Goal: Complete application form

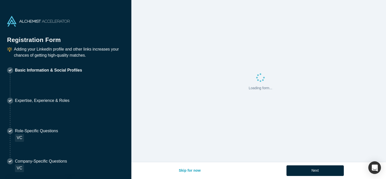
select select "US"
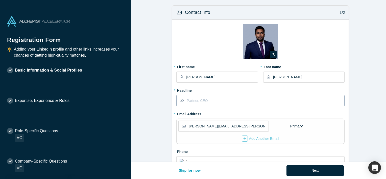
click at [225, 105] on input "text" at bounding box center [265, 100] width 157 height 11
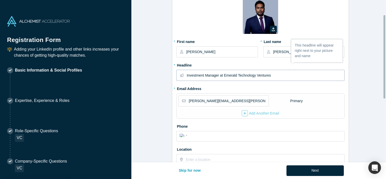
scroll to position [50, 0]
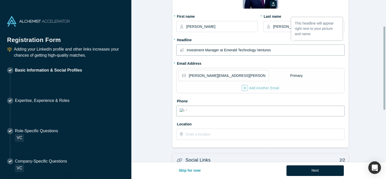
type input "Investment Manager at Emerald Technology Ventures"
click at [207, 112] on input "tel" at bounding box center [265, 110] width 152 height 7
type input "[PHONE_NUMBER]"
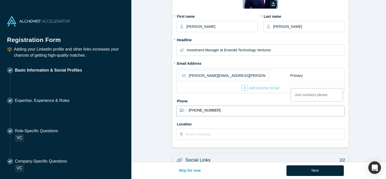
select select "SG"
click at [202, 132] on input "text" at bounding box center [265, 134] width 158 height 11
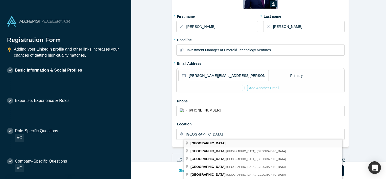
type input "[GEOGRAPHIC_DATA]"
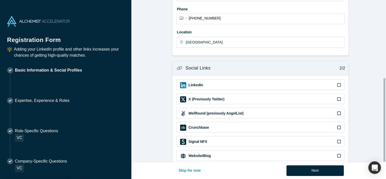
scroll to position [151, 0]
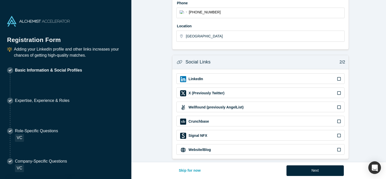
click at [322, 77] on div "LinkedIn" at bounding box center [260, 79] width 161 height 6
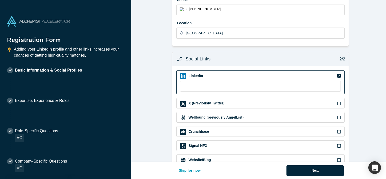
click at [337, 75] on icon at bounding box center [339, 76] width 4 height 4
click at [0, 0] on input "checkbox" at bounding box center [0, 0] width 0 height 0
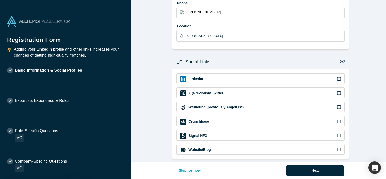
click at [337, 147] on icon at bounding box center [339, 149] width 4 height 4
click at [0, 0] on input "checkbox" at bounding box center [0, 0] width 0 height 0
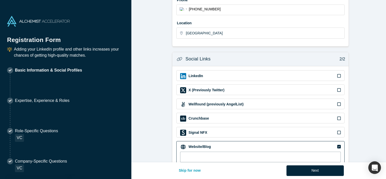
click at [245, 154] on input at bounding box center [260, 156] width 161 height 11
paste input "[URL][DOMAIN_NAME]"
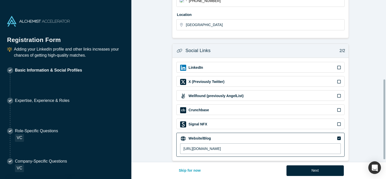
scroll to position [165, 0]
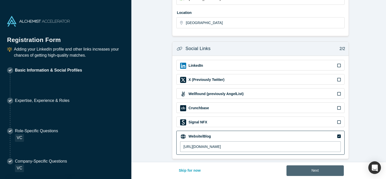
type input "[URL][DOMAIN_NAME]"
click at [318, 168] on button "Next" at bounding box center [314, 170] width 57 height 11
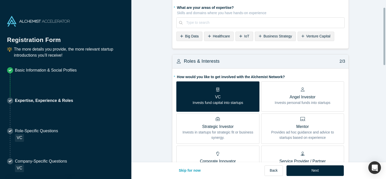
scroll to position [0, 0]
